Goal: Task Accomplishment & Management: Use online tool/utility

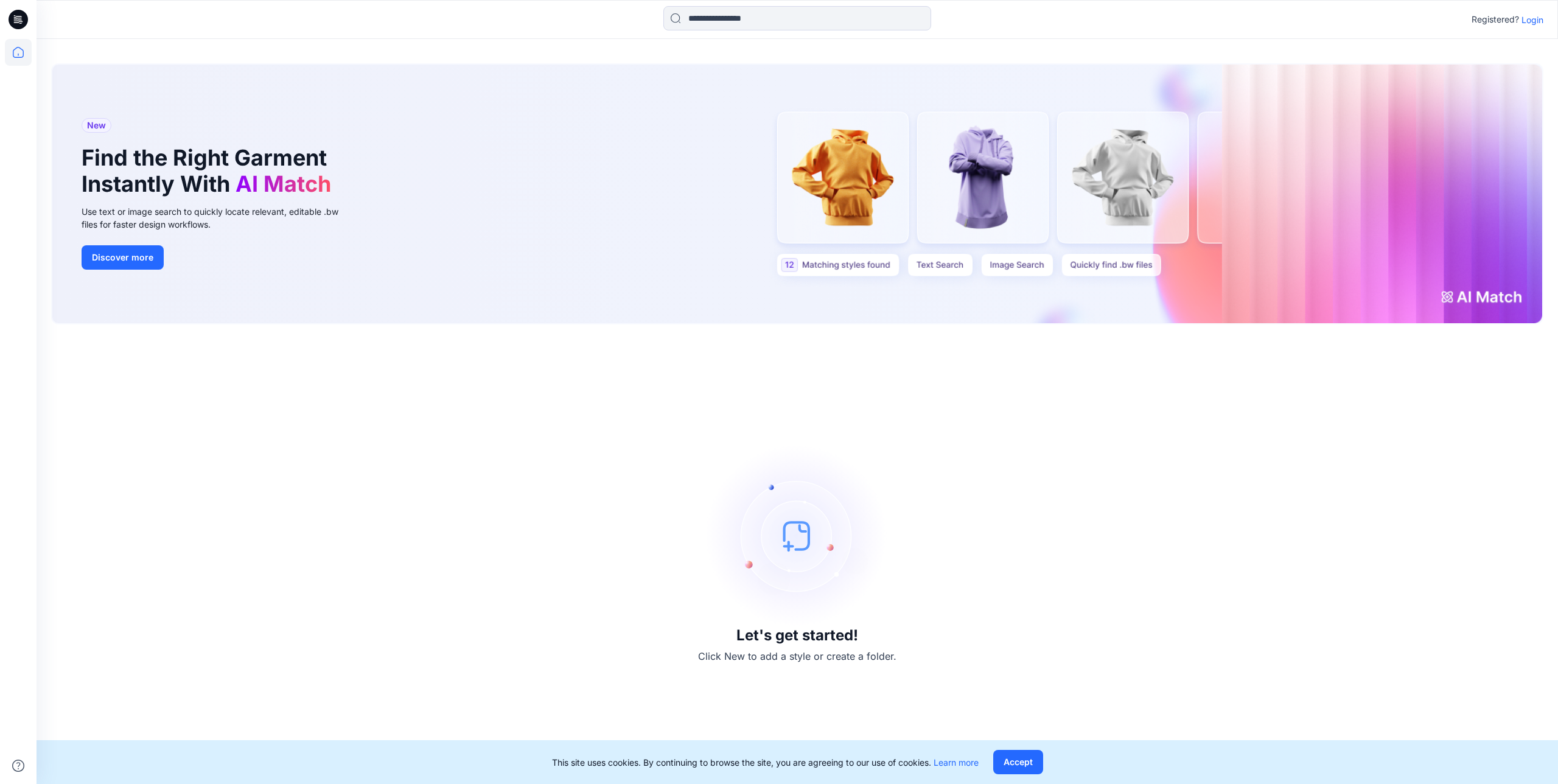
click at [1529, 19] on p "Login" at bounding box center [1532, 19] width 22 height 12
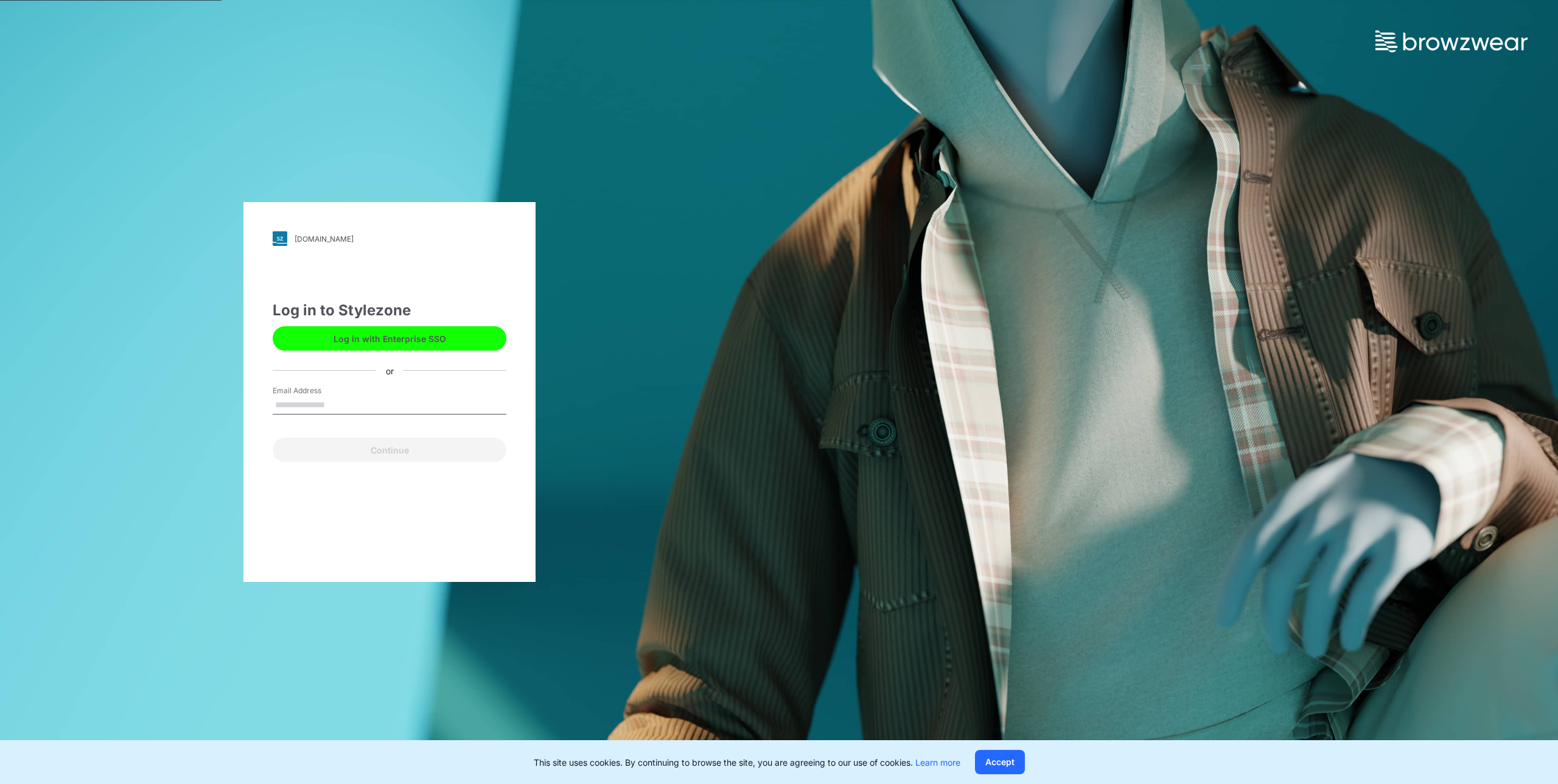
click at [330, 404] on input "Email Address" at bounding box center [389, 406] width 234 height 18
click at [321, 404] on input "Email Address" at bounding box center [389, 406] width 234 height 18
click at [379, 320] on div "Log in to Stylezone" at bounding box center [389, 310] width 234 height 22
click at [376, 341] on button "Log in with Enterprise SSO" at bounding box center [389, 338] width 234 height 24
drag, startPoint x: 299, startPoint y: 387, endPoint x: 307, endPoint y: 397, distance: 12.8
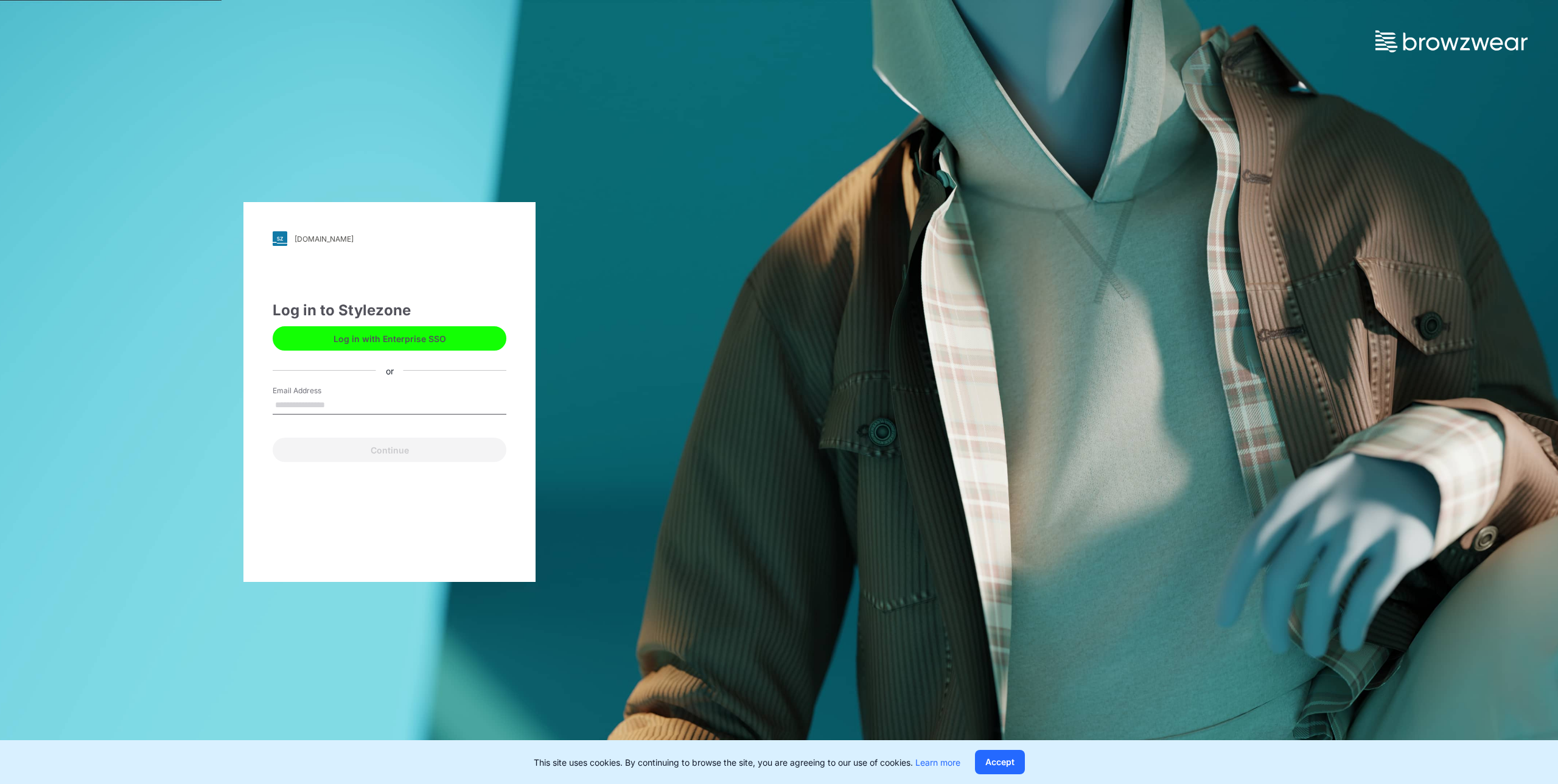
click at [302, 390] on label "Email Address" at bounding box center [315, 390] width 85 height 11
click at [307, 399] on input "Email Address" at bounding box center [389, 406] width 234 height 18
type input "**********"
click at [378, 455] on button "Continue" at bounding box center [389, 449] width 234 height 24
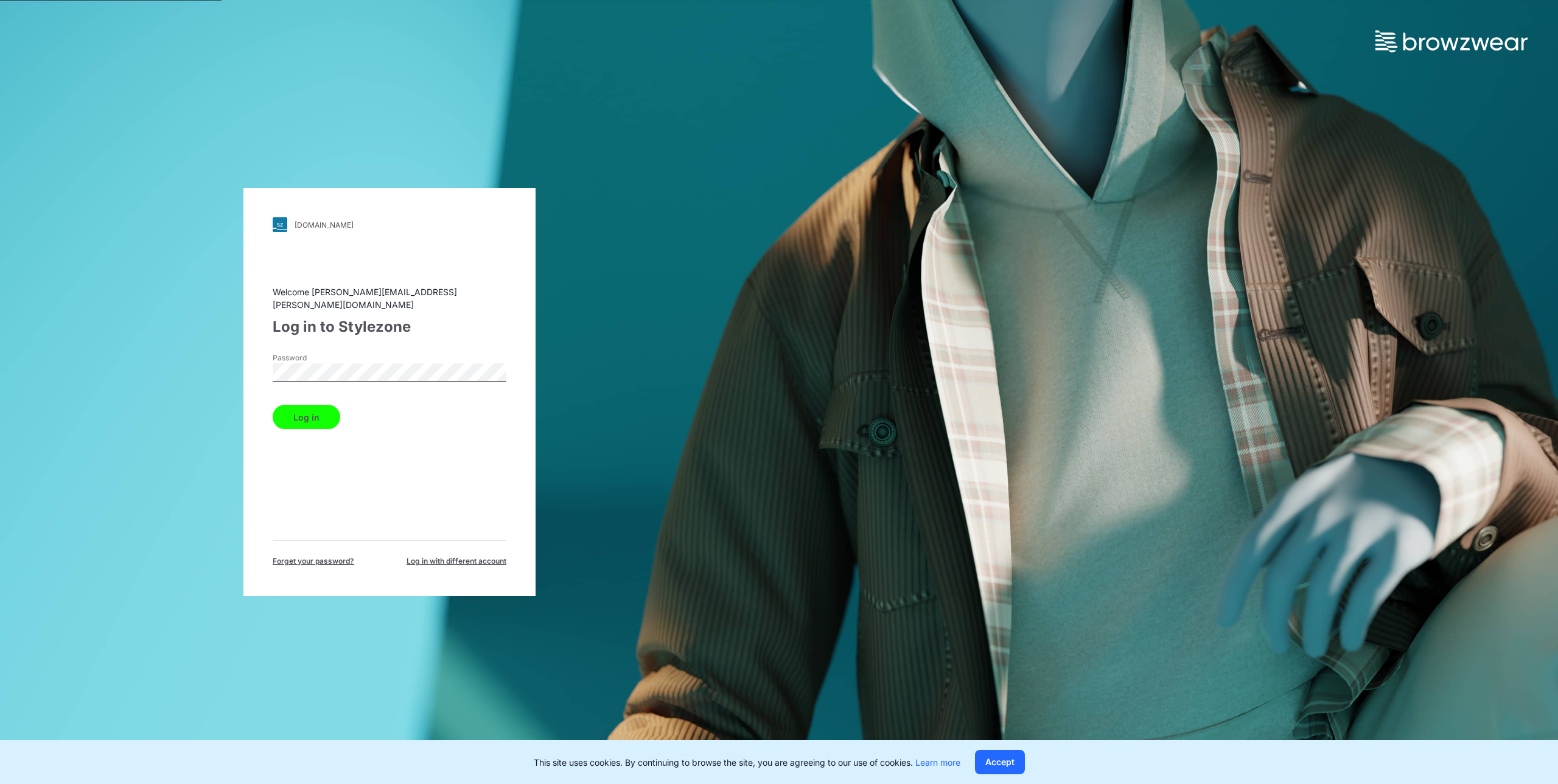
click at [320, 410] on button "Log in" at bounding box center [306, 417] width 67 height 24
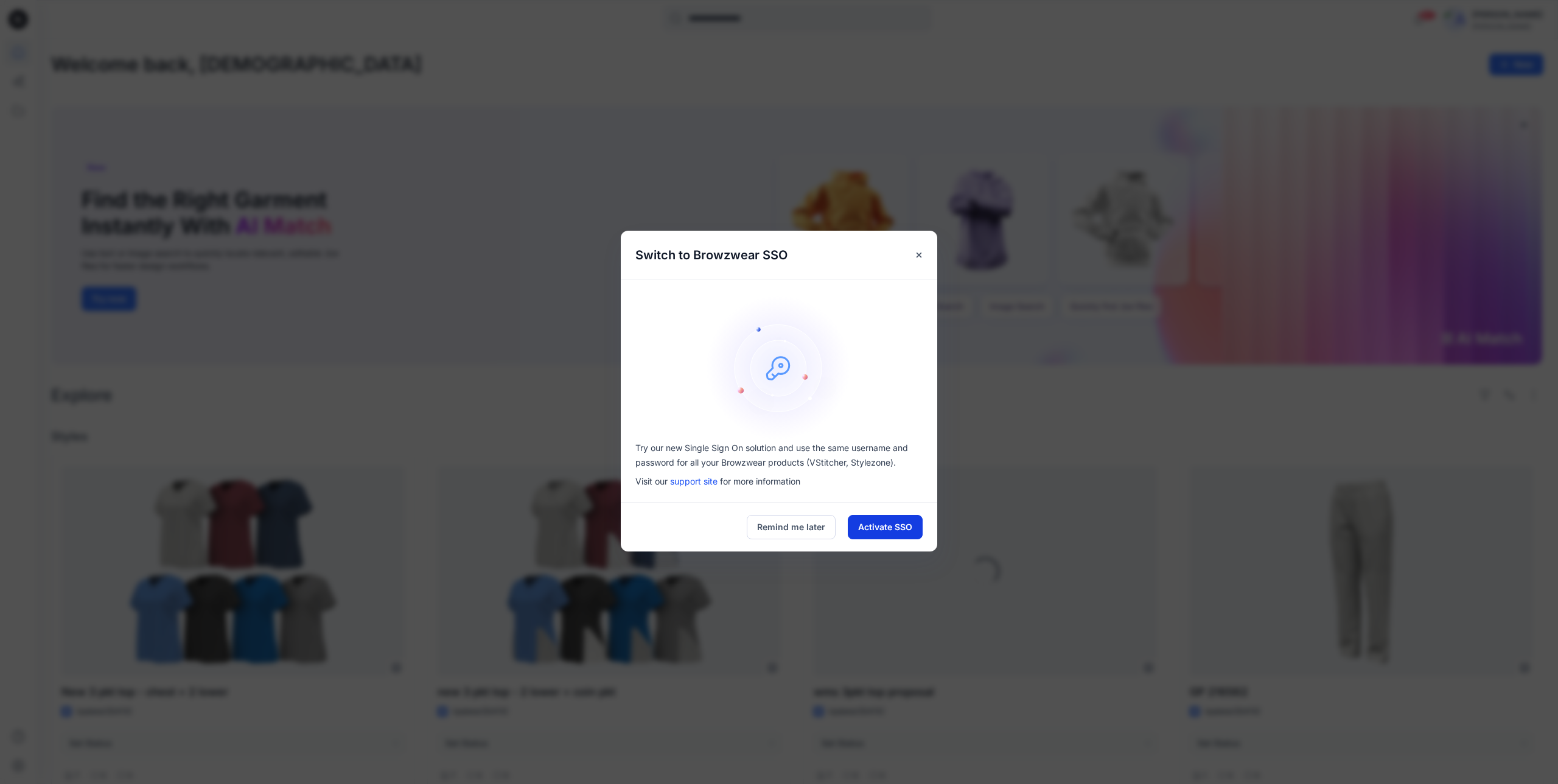
click at [868, 519] on button "Activate SSO" at bounding box center [886, 527] width 75 height 24
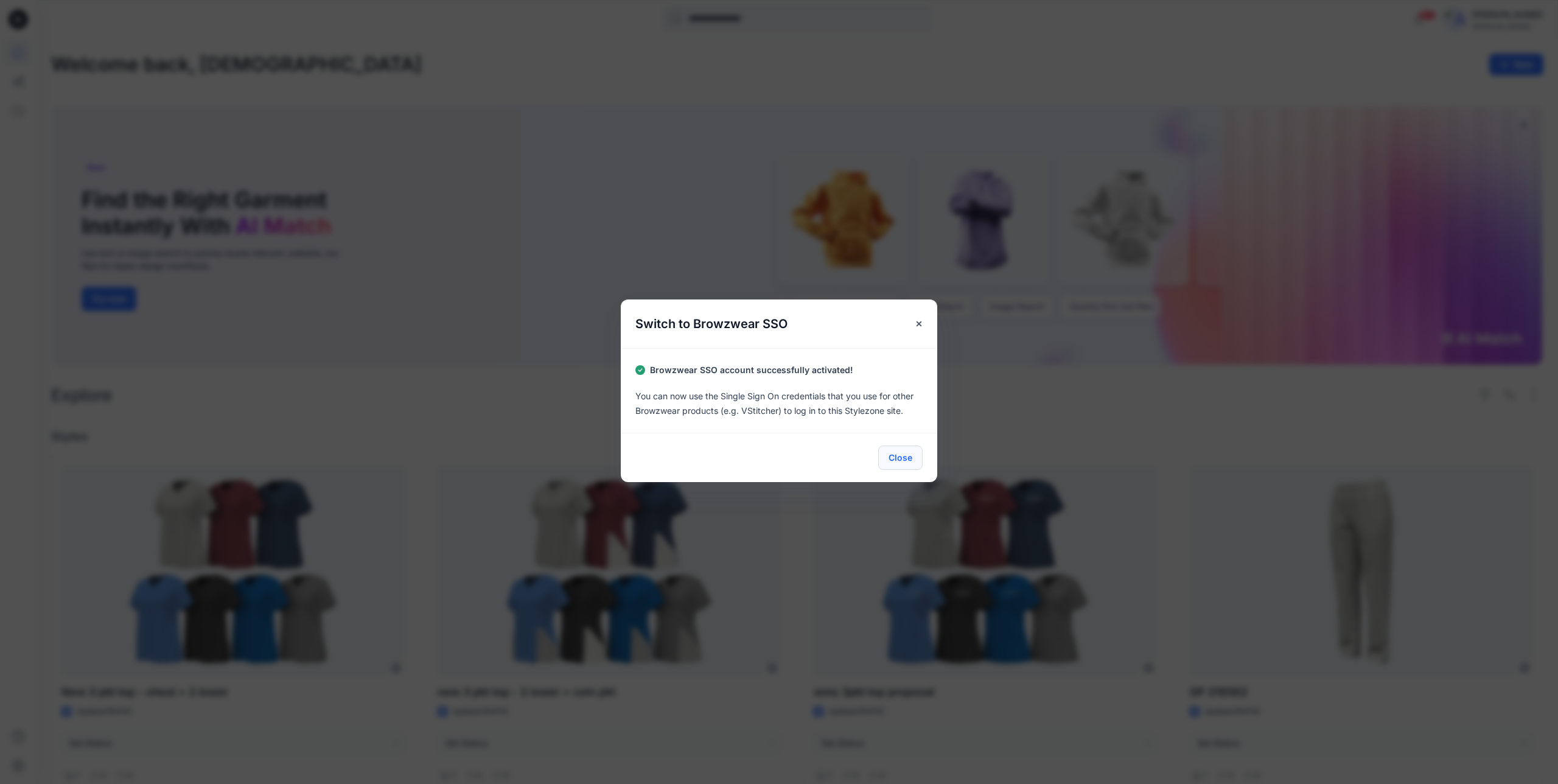
click at [903, 462] on button "Close" at bounding box center [900, 457] width 44 height 24
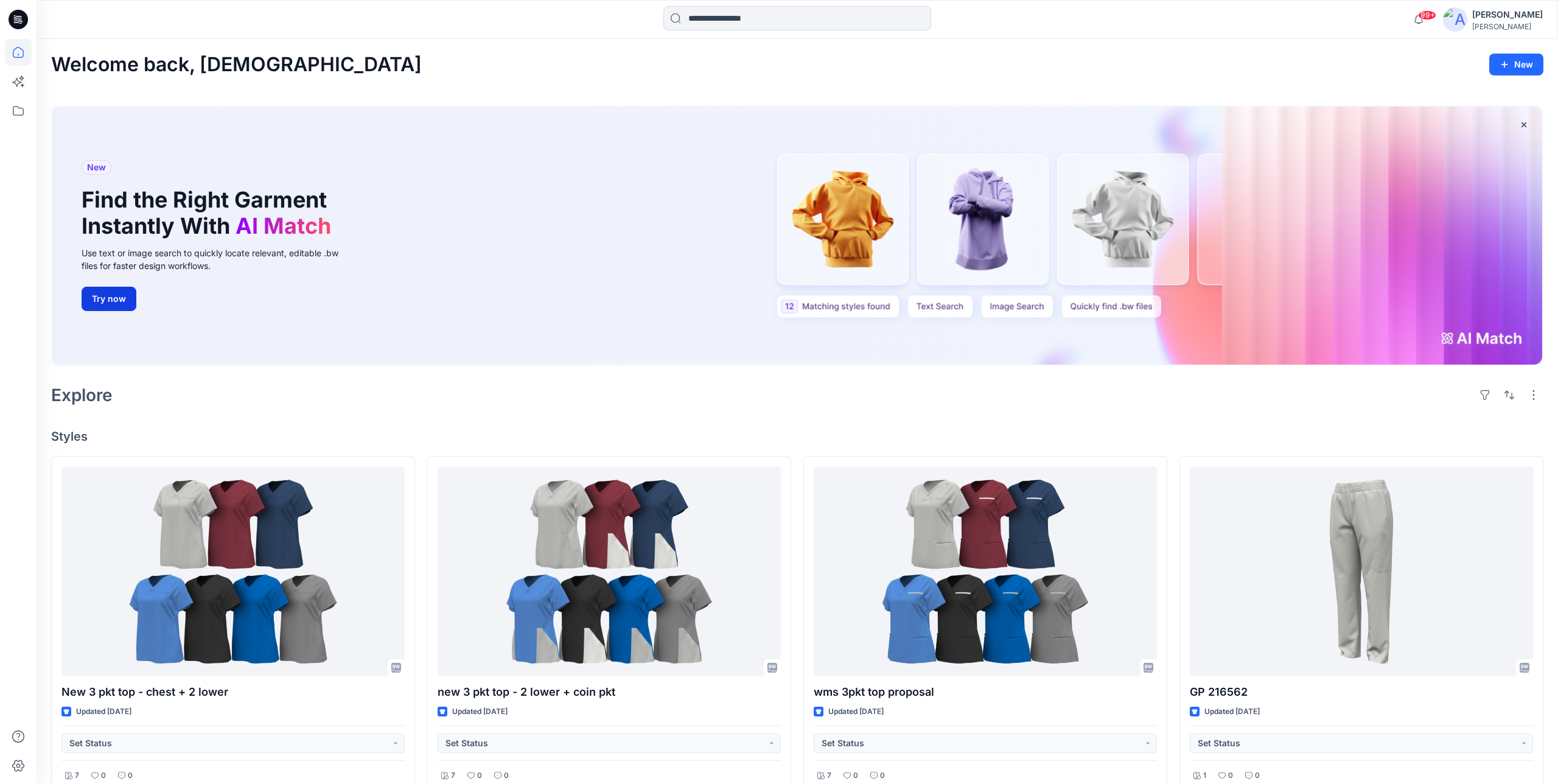
click at [120, 302] on button "Try now" at bounding box center [109, 298] width 55 height 24
click at [125, 302] on button "Try now" at bounding box center [109, 298] width 55 height 24
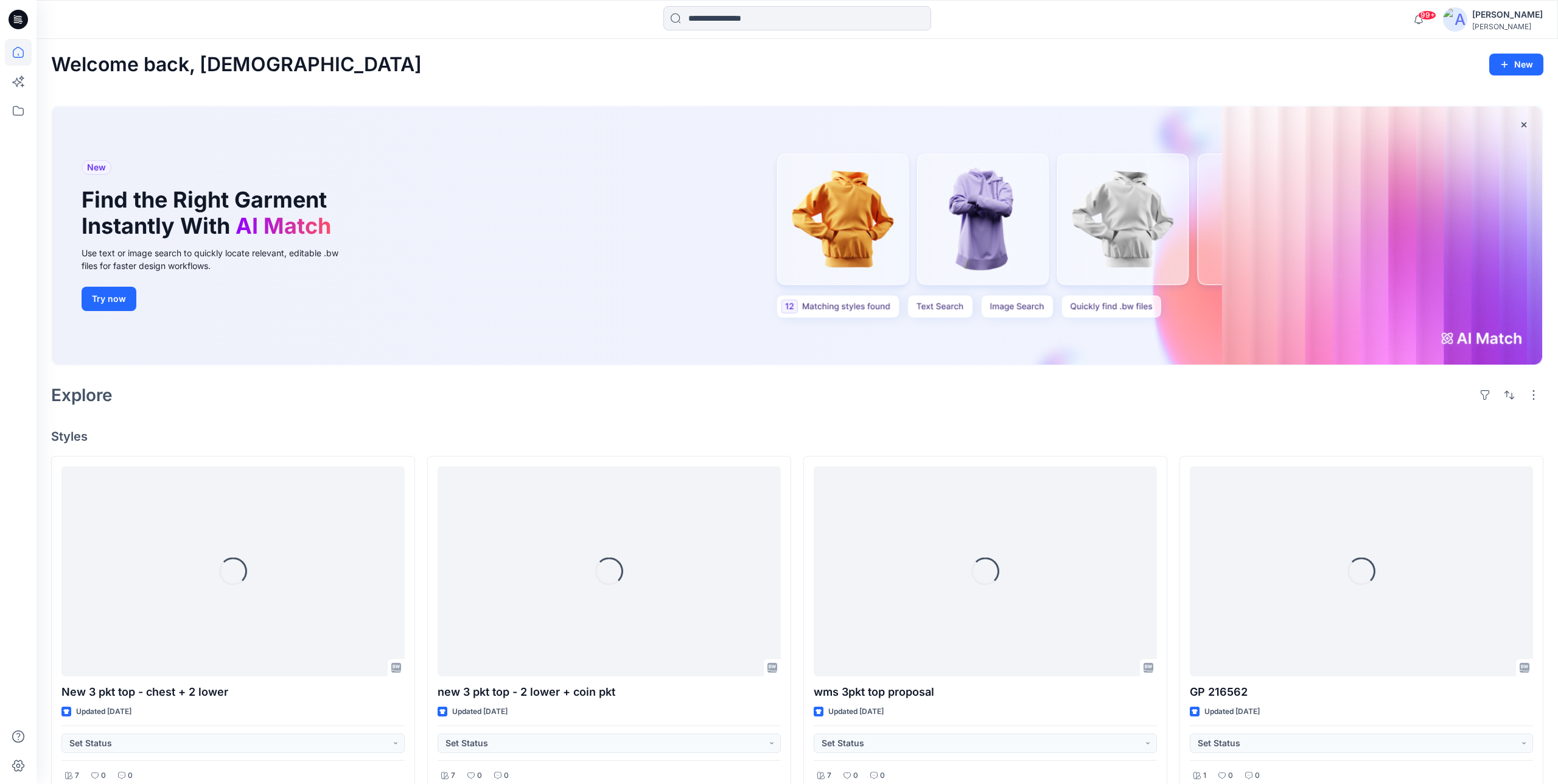
click at [22, 15] on icon at bounding box center [17, 19] width 19 height 19
click at [90, 297] on button "Try now" at bounding box center [109, 298] width 55 height 24
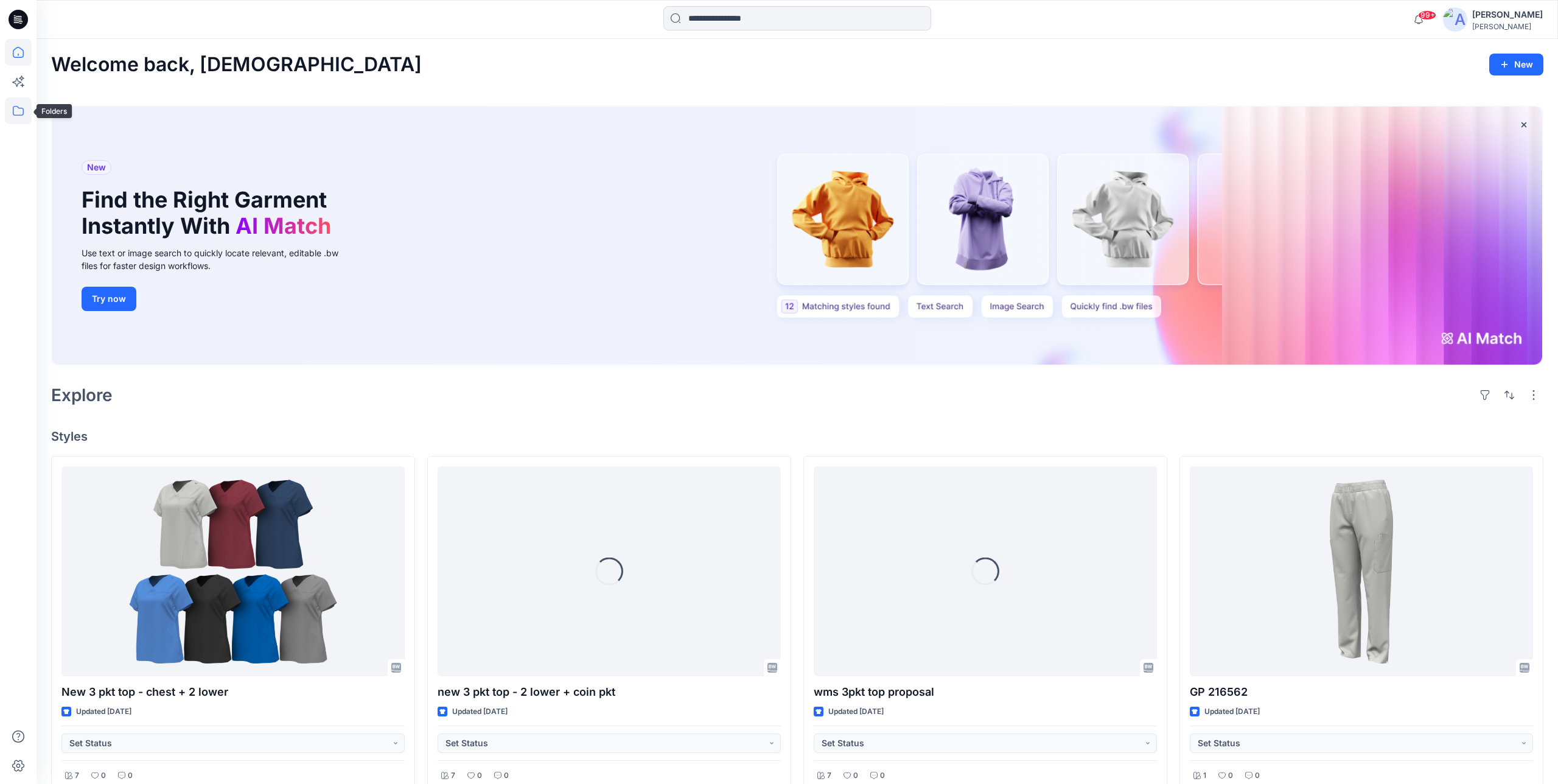
click at [19, 109] on icon at bounding box center [18, 111] width 27 height 27
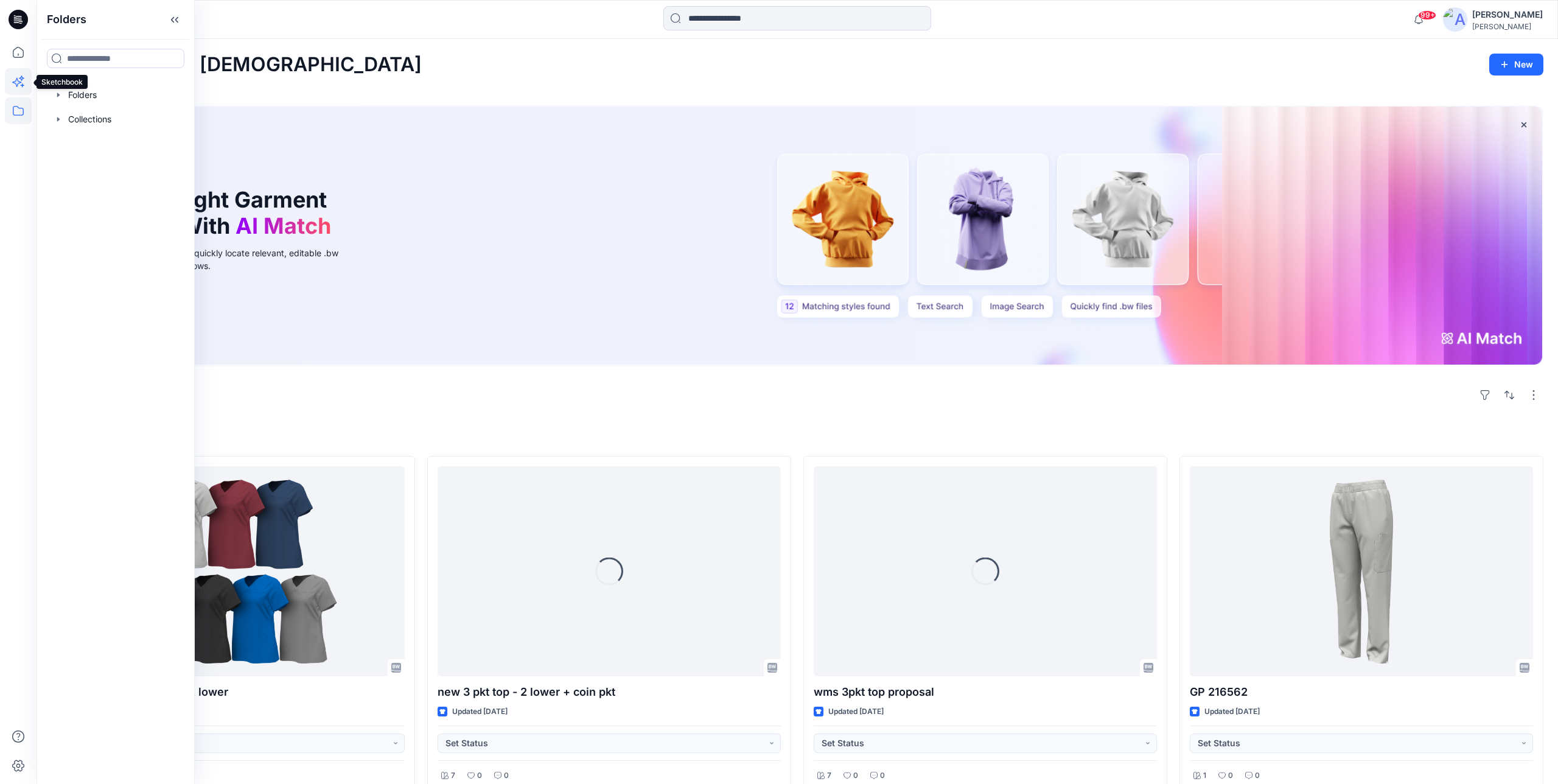
click at [17, 77] on icon at bounding box center [18, 82] width 27 height 27
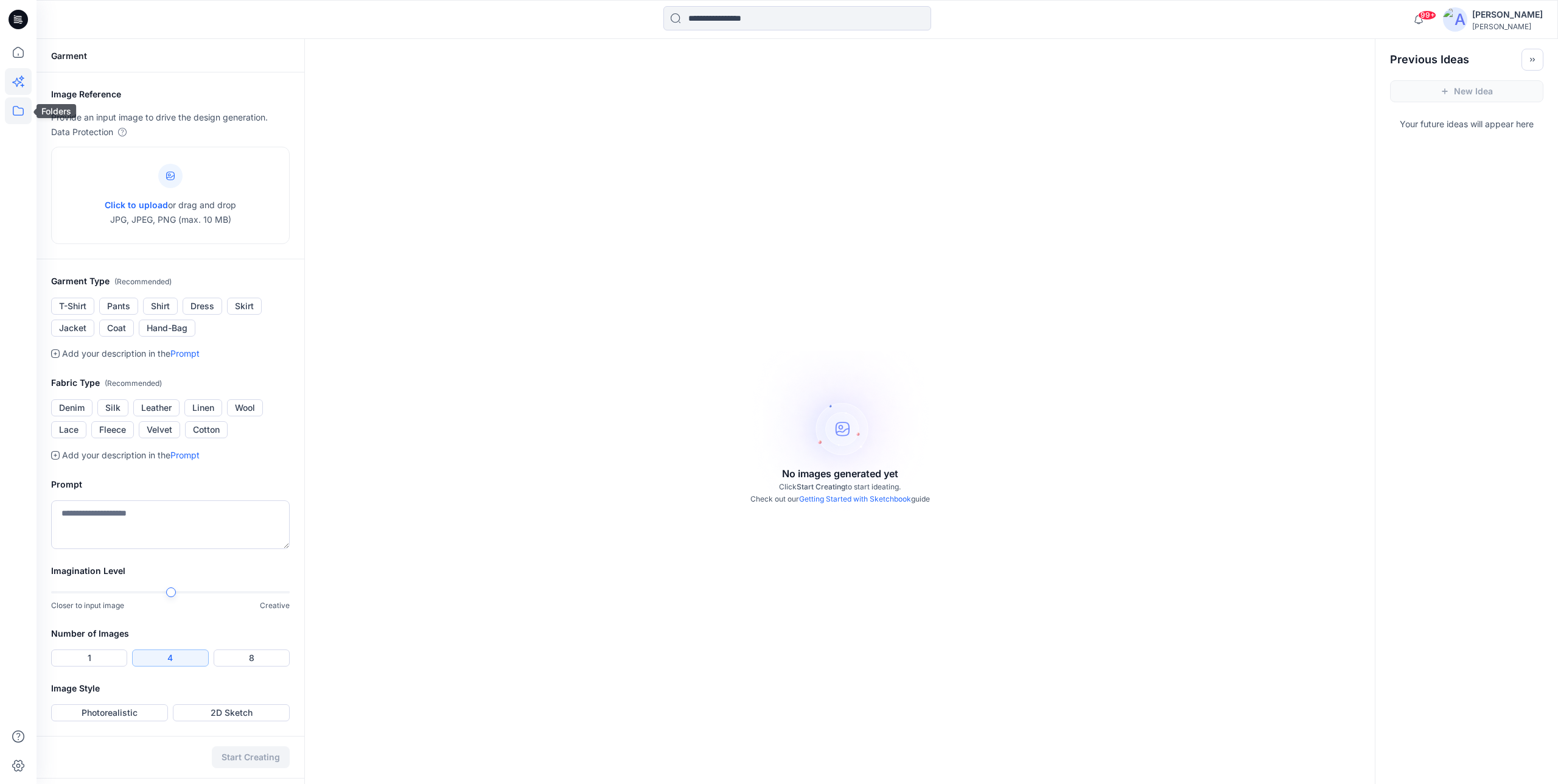
click at [11, 106] on icon at bounding box center [18, 111] width 27 height 27
